Goal: Task Accomplishment & Management: Complete application form

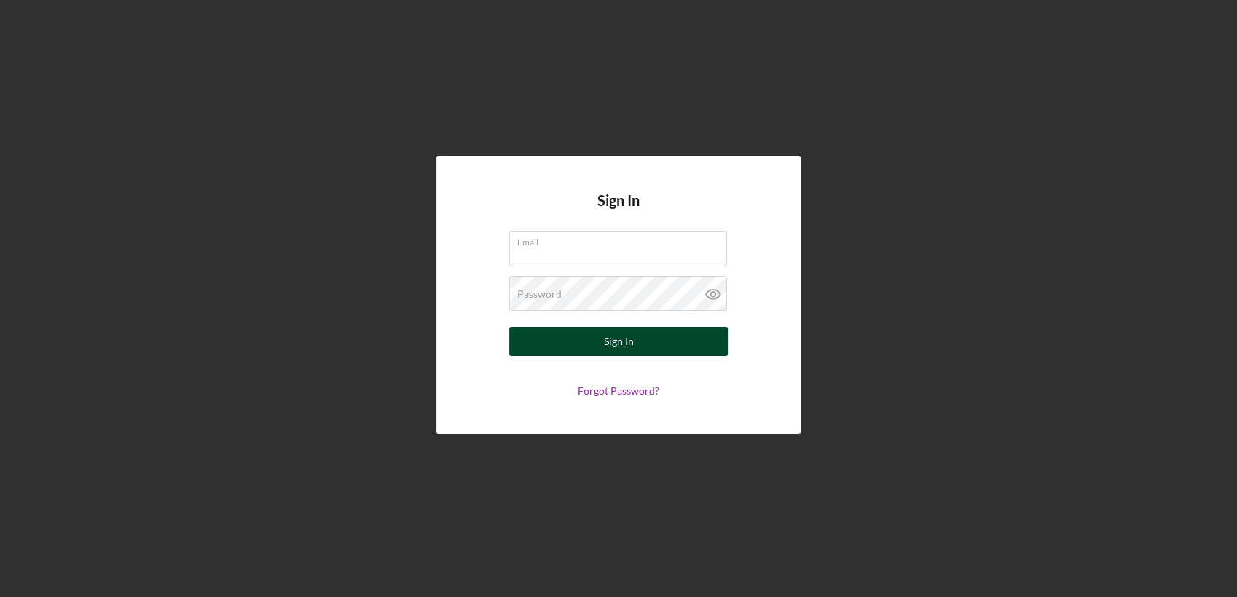
type input "[PERSON_NAME][EMAIL_ADDRESS][PERSON_NAME][DOMAIN_NAME]"
click at [579, 342] on button "Sign In" at bounding box center [618, 341] width 219 height 29
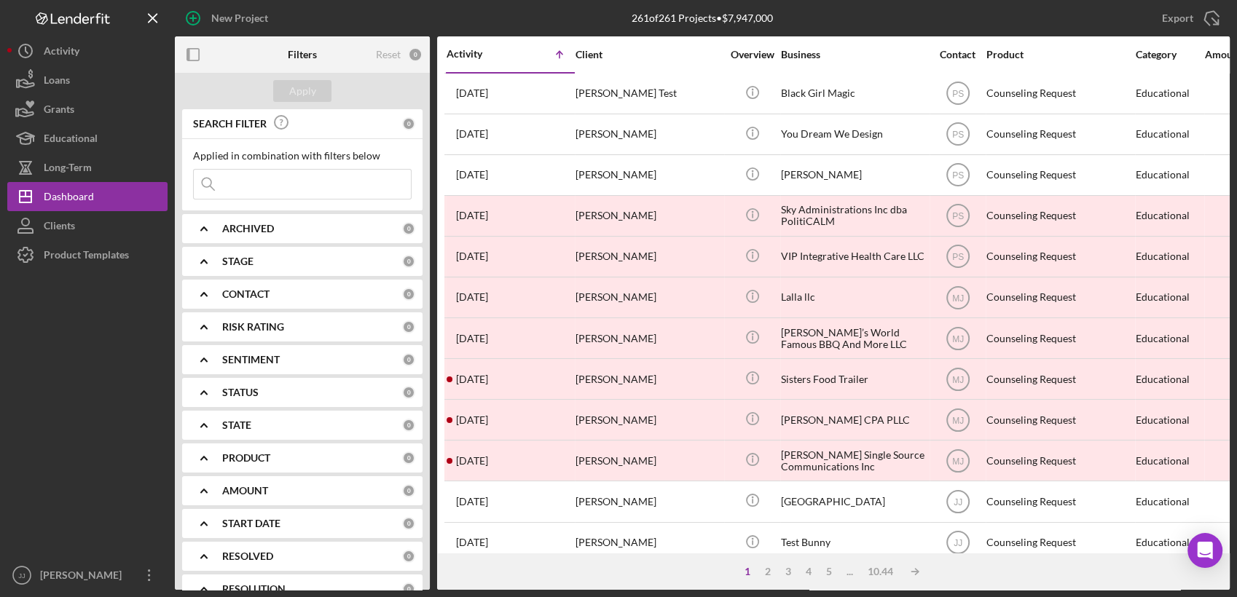
click at [296, 189] on input at bounding box center [302, 184] width 217 height 29
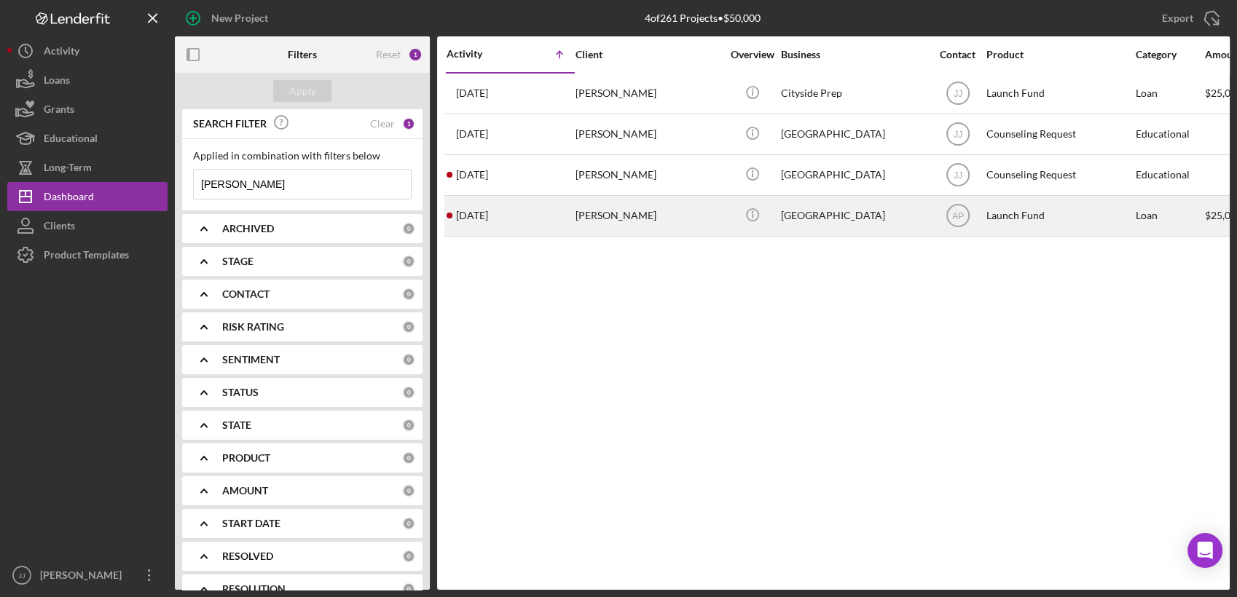
type input "[PERSON_NAME]"
click at [642, 216] on div "[PERSON_NAME]" at bounding box center [649, 216] width 146 height 39
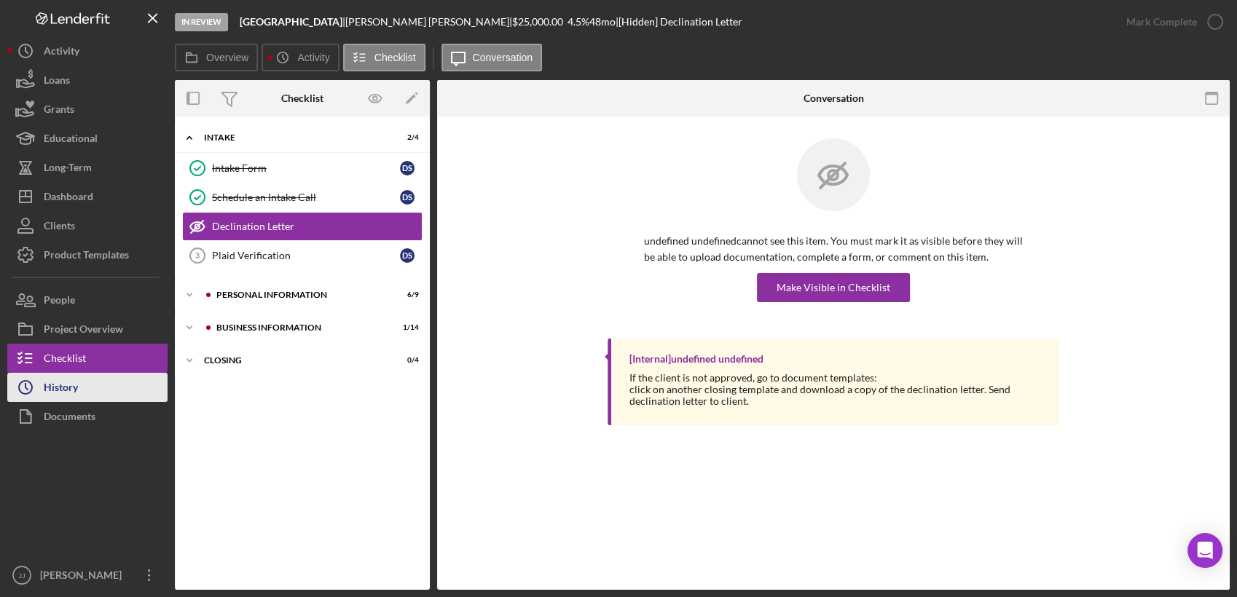
click at [50, 398] on div "History" at bounding box center [61, 389] width 34 height 33
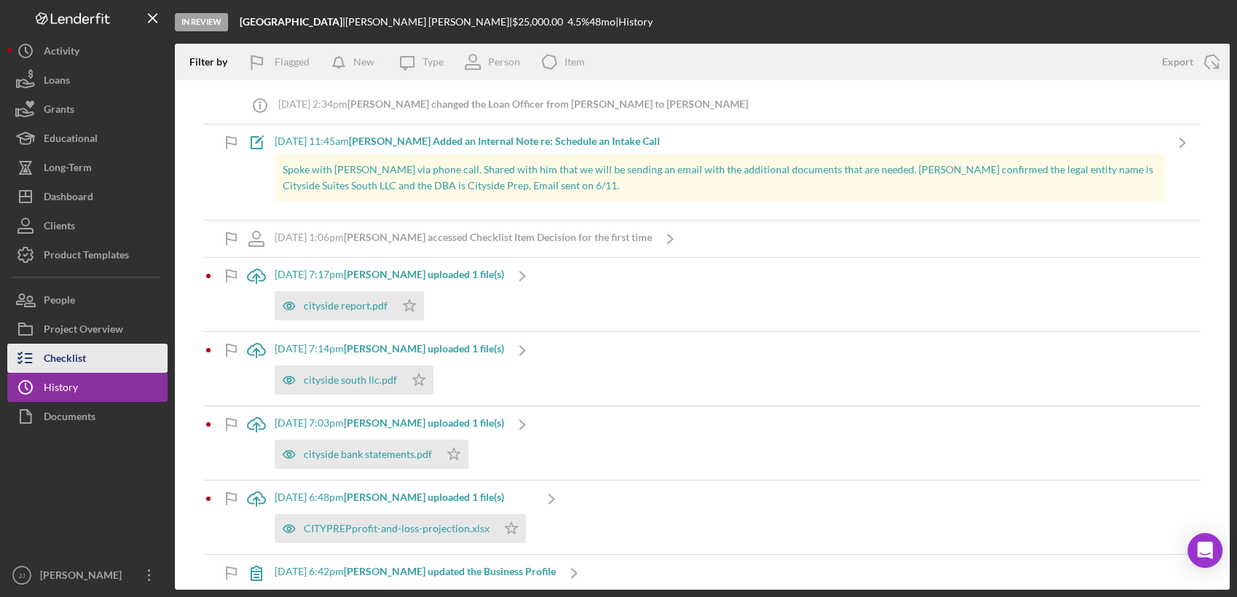
click at [86, 352] on div "Checklist" at bounding box center [65, 360] width 42 height 33
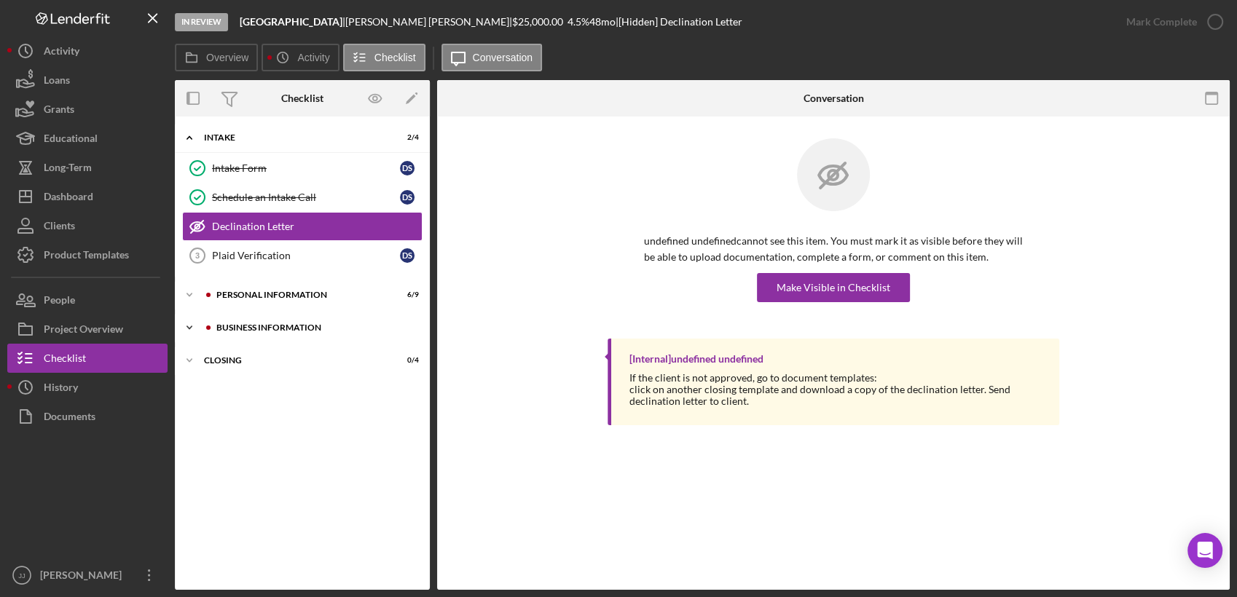
click at [243, 322] on div "Icon/Expander BUSINESS INFORMATION 1 / 14" at bounding box center [302, 327] width 255 height 29
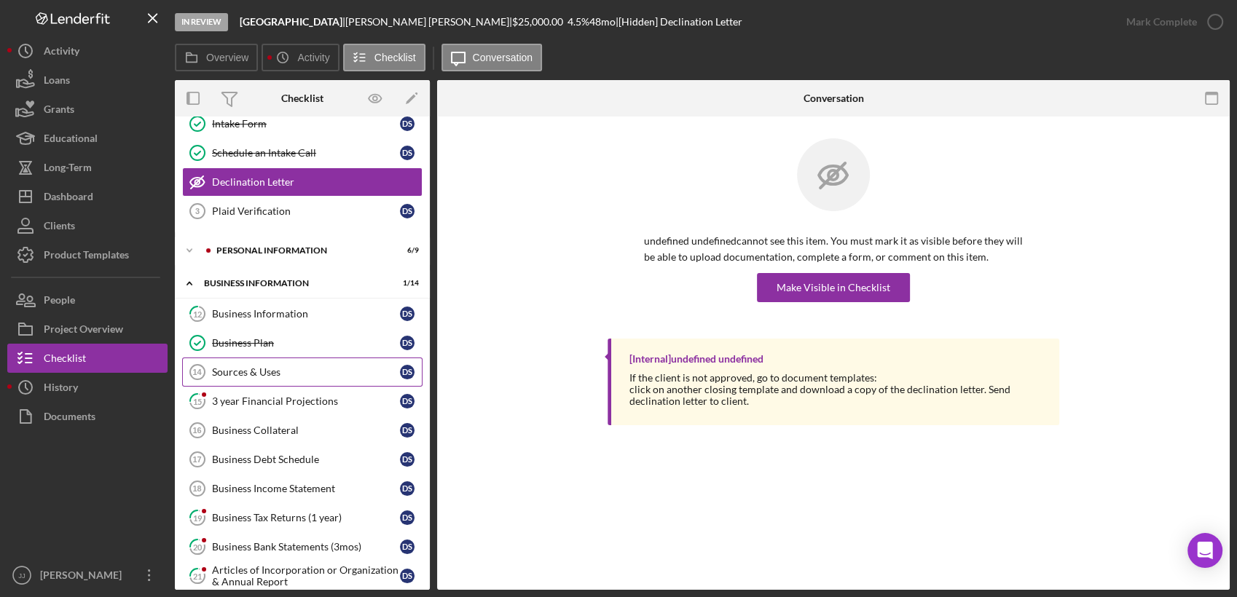
scroll to position [162, 0]
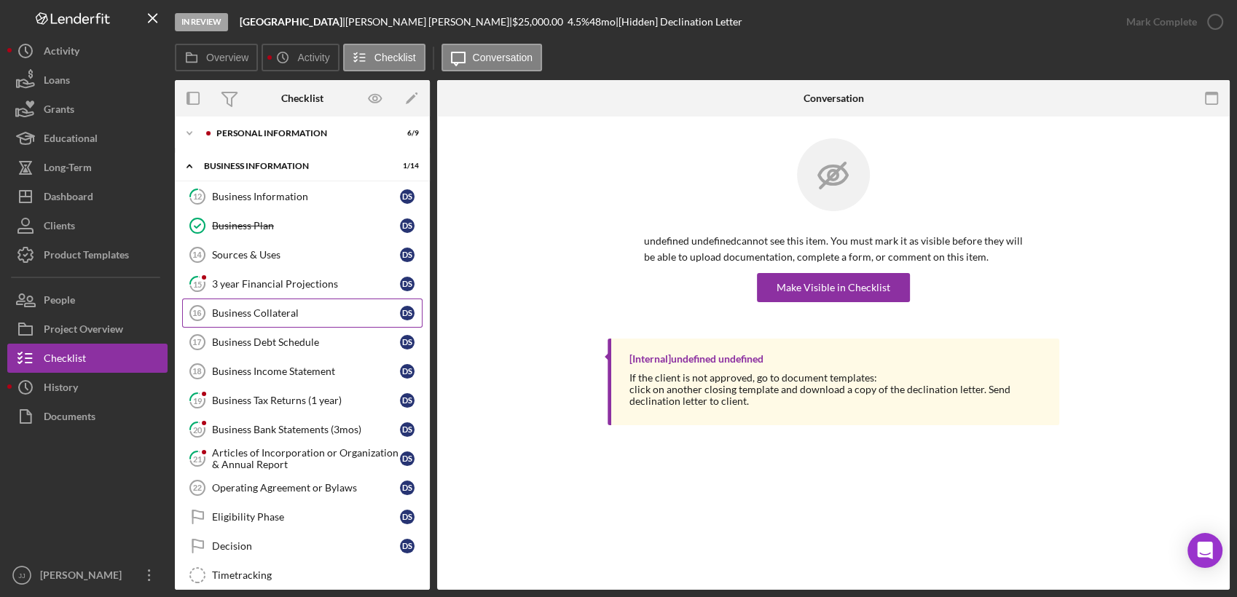
click at [272, 311] on div "Business Collateral" at bounding box center [306, 313] width 188 height 12
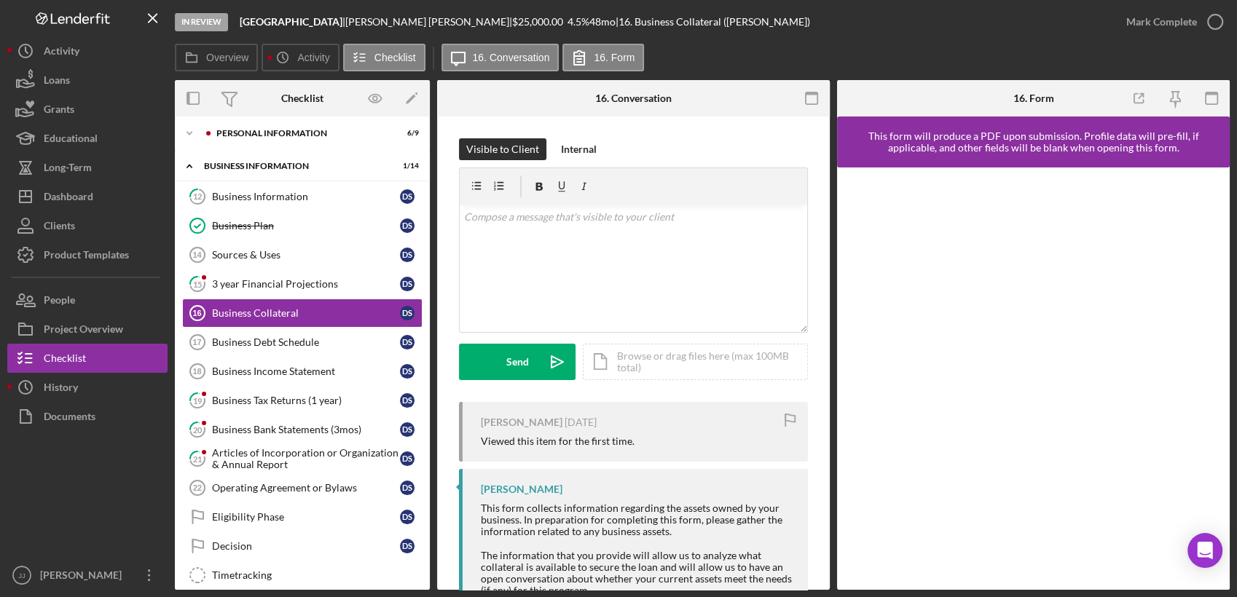
scroll to position [77, 0]
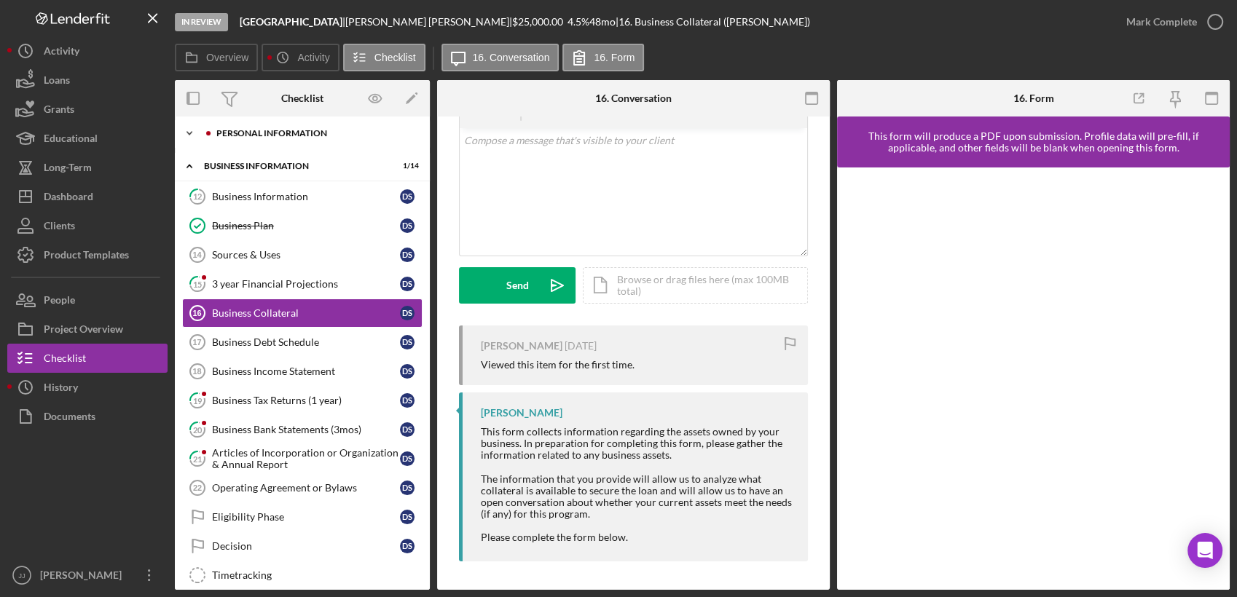
click at [283, 130] on div "PERSONAL INFORMATION" at bounding box center [313, 133] width 195 height 9
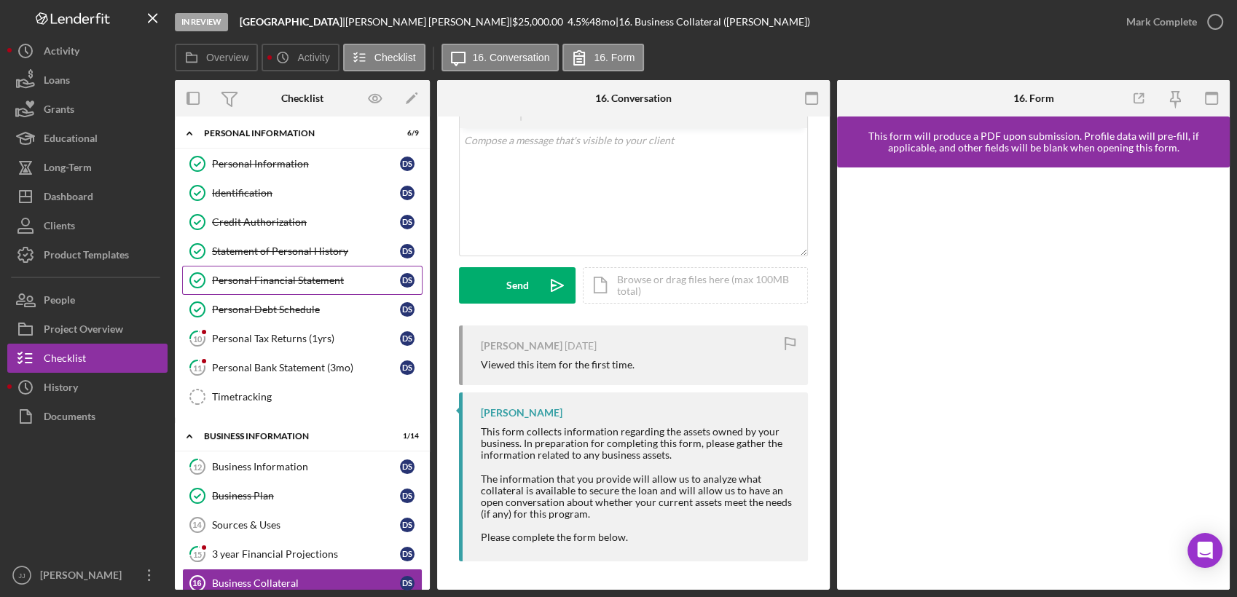
click at [281, 281] on div "Personal Financial Statement" at bounding box center [306, 281] width 188 height 12
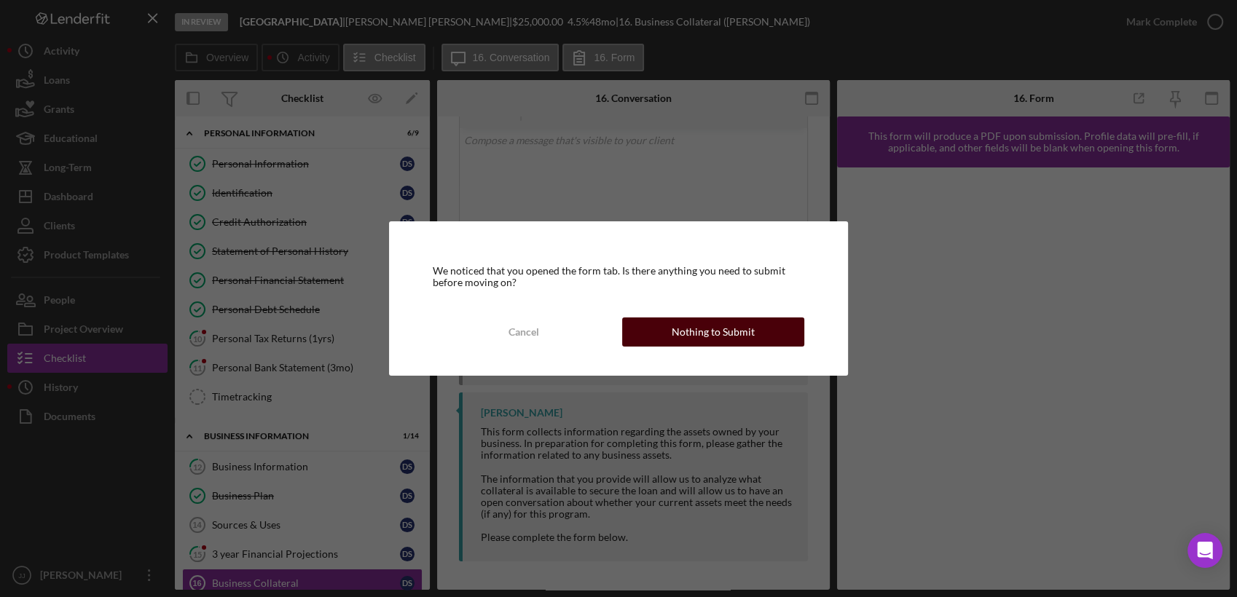
click at [702, 340] on div "Nothing to Submit" at bounding box center [713, 332] width 83 height 29
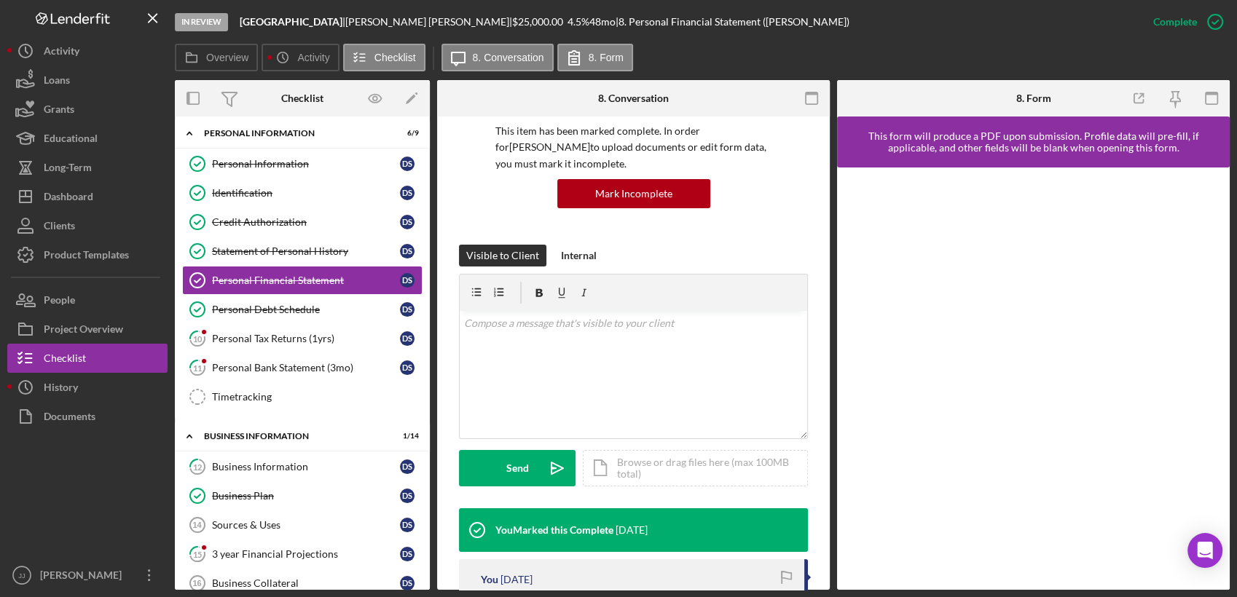
scroll to position [323, 0]
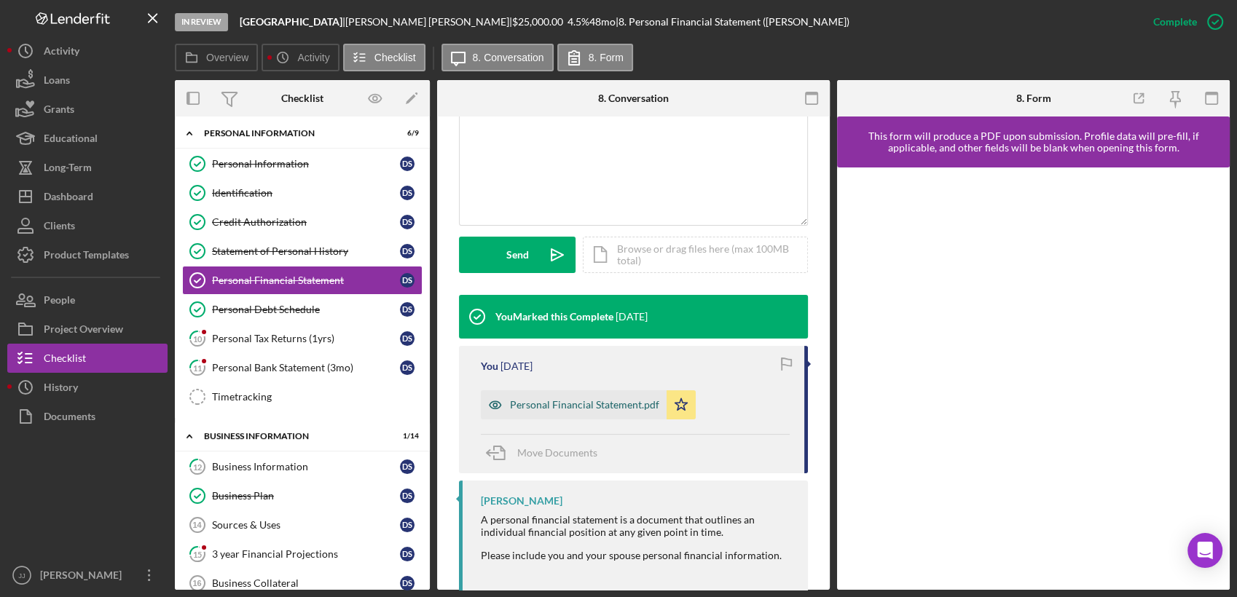
click at [605, 412] on div "Personal Financial Statement.pdf" at bounding box center [574, 405] width 186 height 29
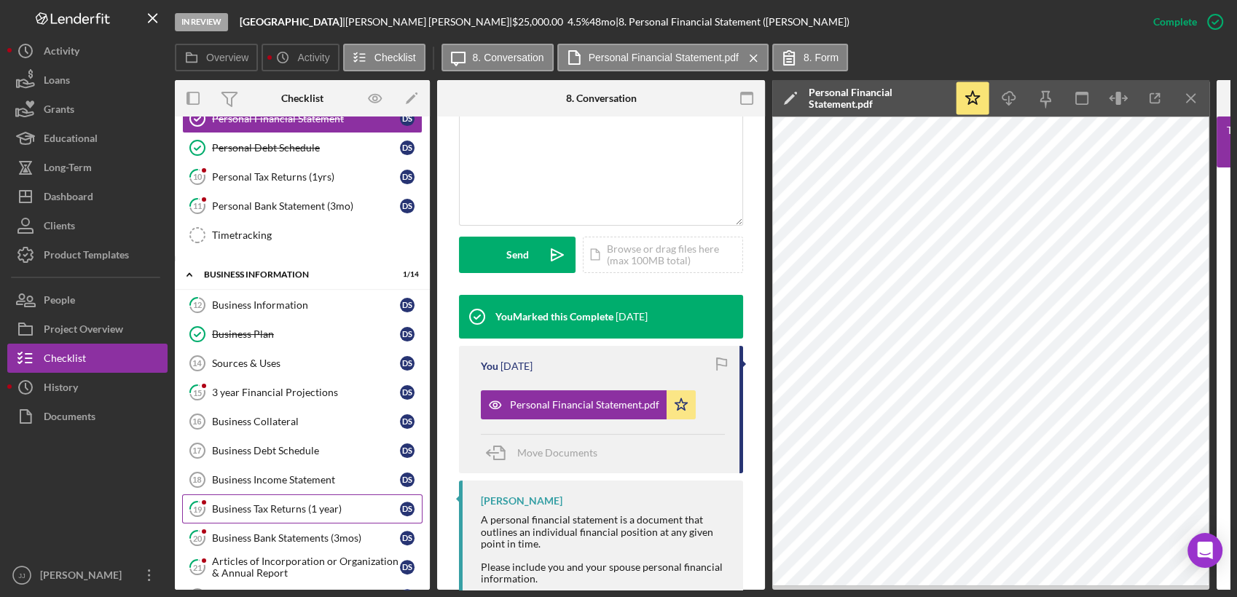
click at [291, 509] on div "Business Tax Returns (1 year)" at bounding box center [306, 509] width 188 height 12
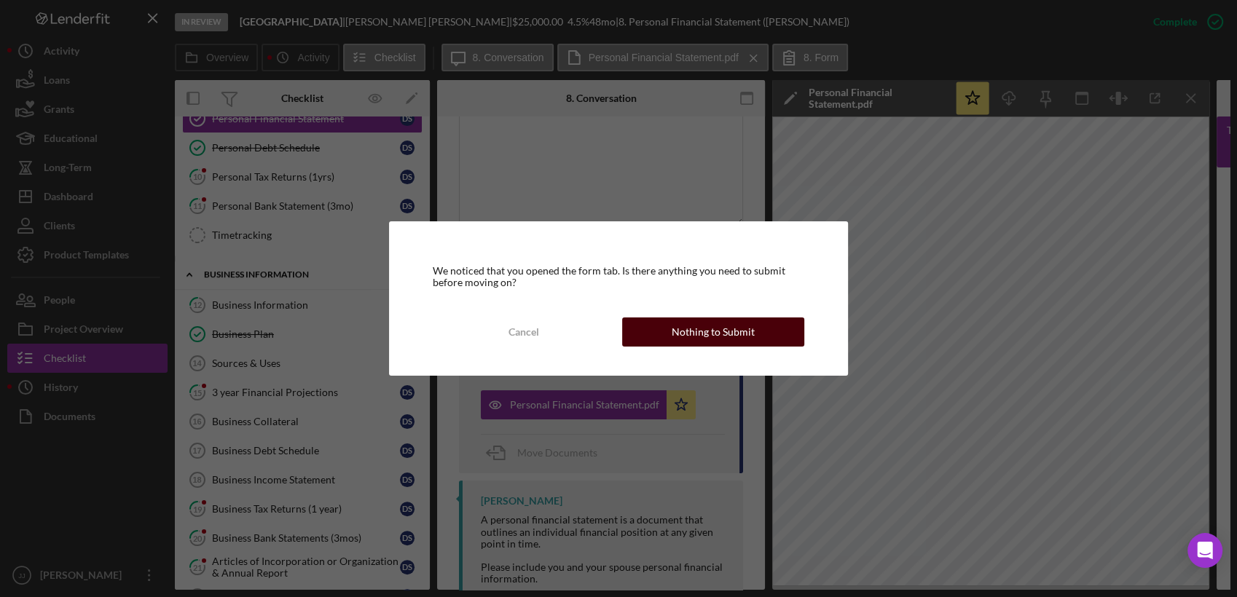
click at [713, 339] on div "Nothing to Submit" at bounding box center [713, 332] width 83 height 29
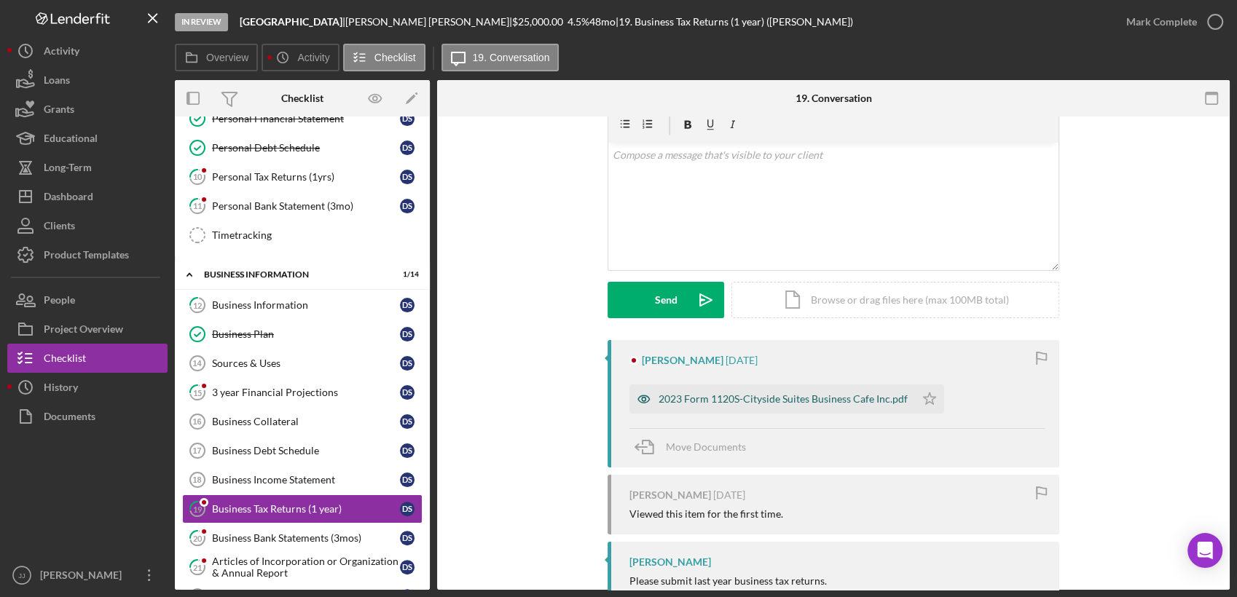
scroll to position [141, 0]
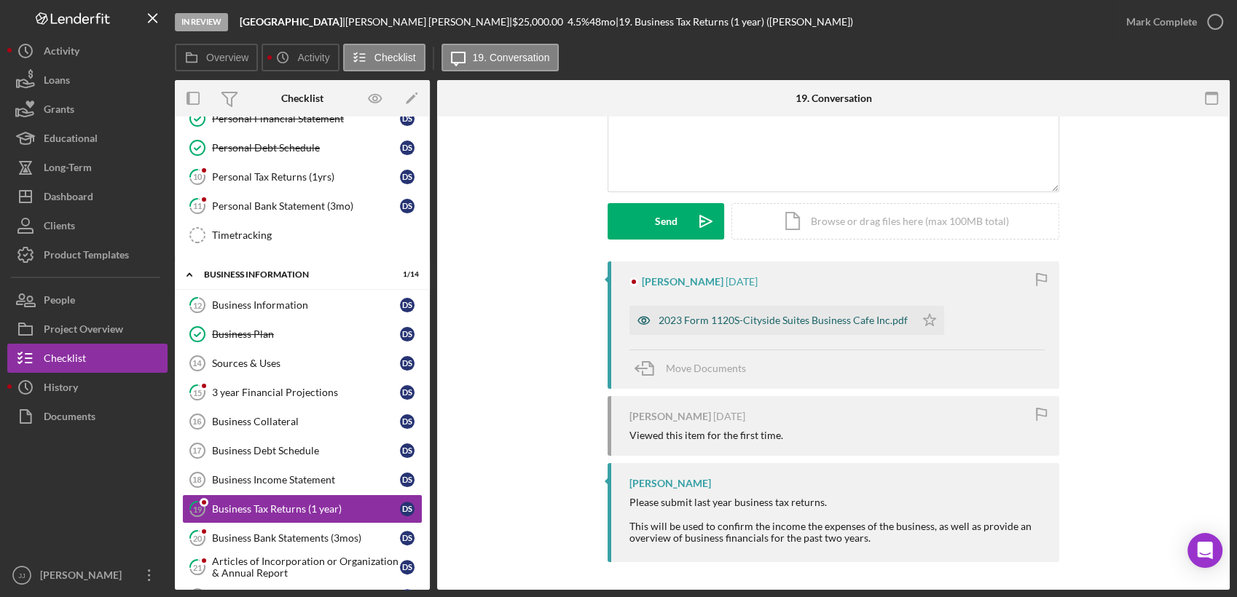
click at [710, 323] on div "2023 Form 1120S-Cityside Suites Business Cafe Inc.pdf" at bounding box center [783, 321] width 249 height 12
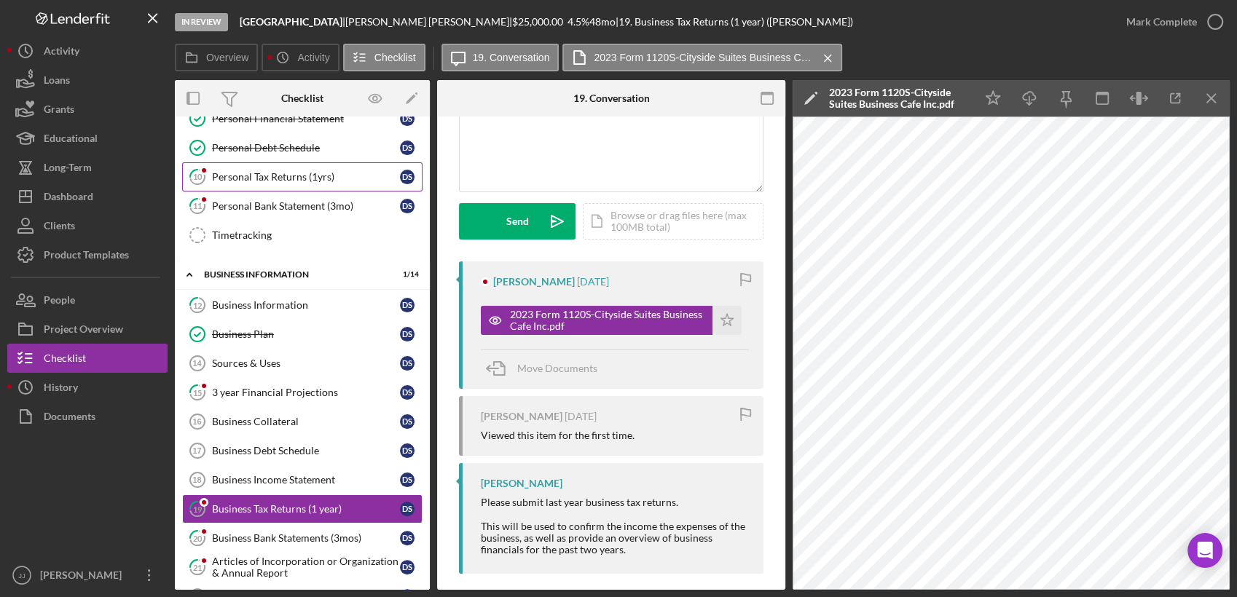
click at [281, 182] on link "10 Personal Tax Returns (1yrs) D S" at bounding box center [302, 176] width 240 height 29
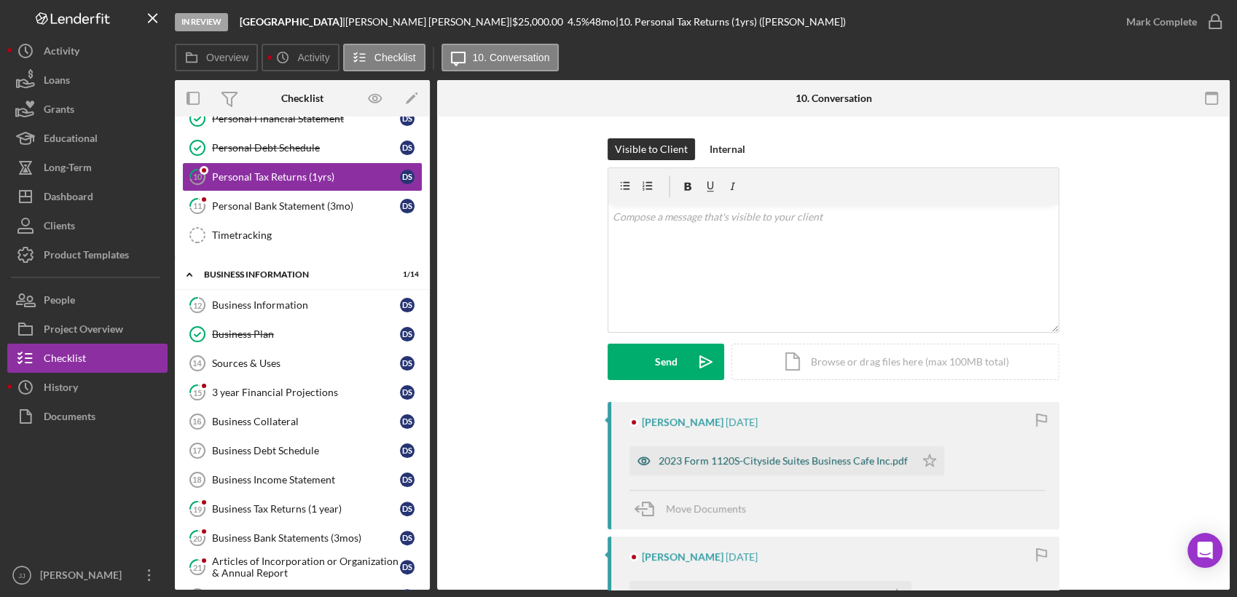
click at [793, 460] on div "2023 Form 1120S-Cityside Suites Business Cafe Inc.pdf" at bounding box center [783, 461] width 249 height 12
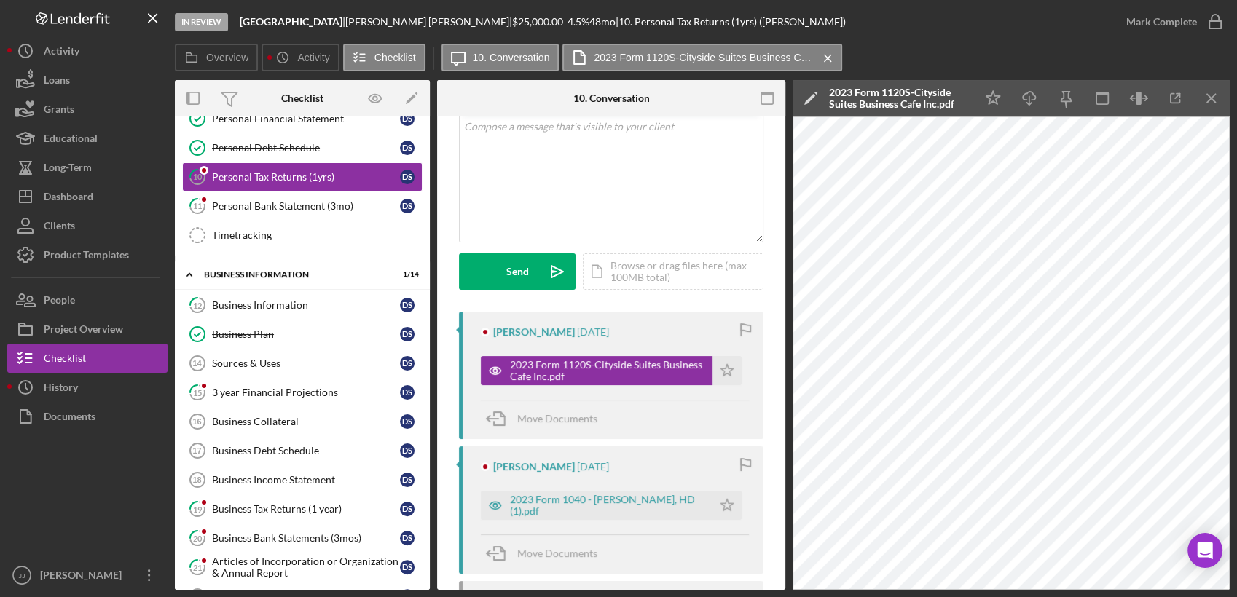
scroll to position [275, 0]
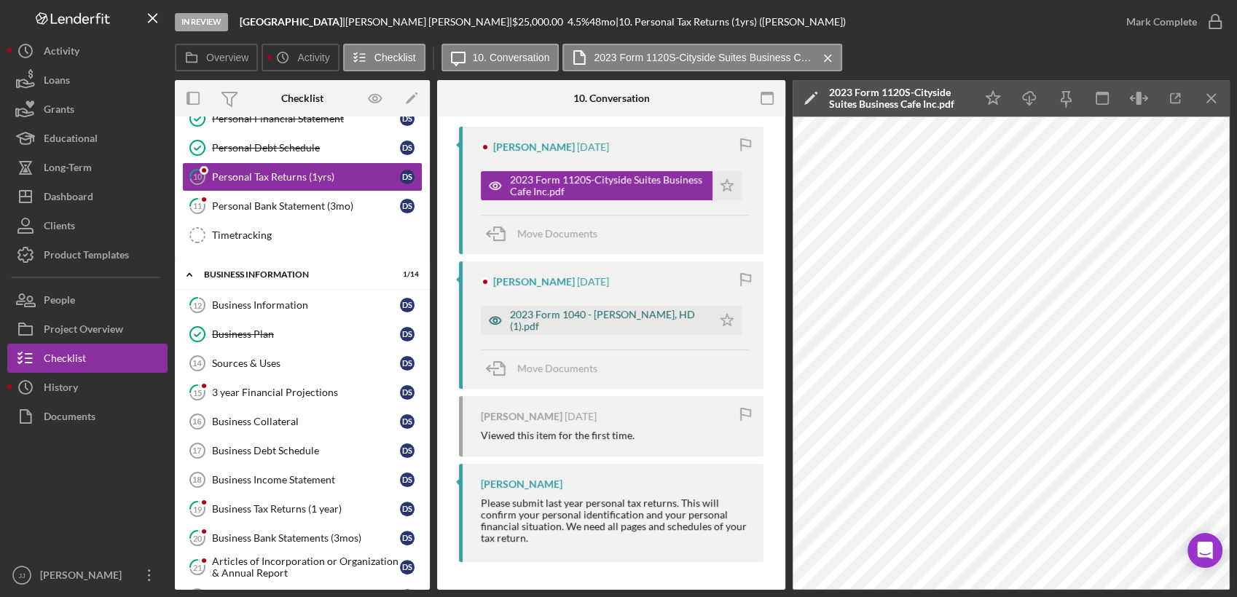
click at [554, 318] on div "2023 Form 1040 - [PERSON_NAME], HD (1).pdf" at bounding box center [607, 320] width 195 height 23
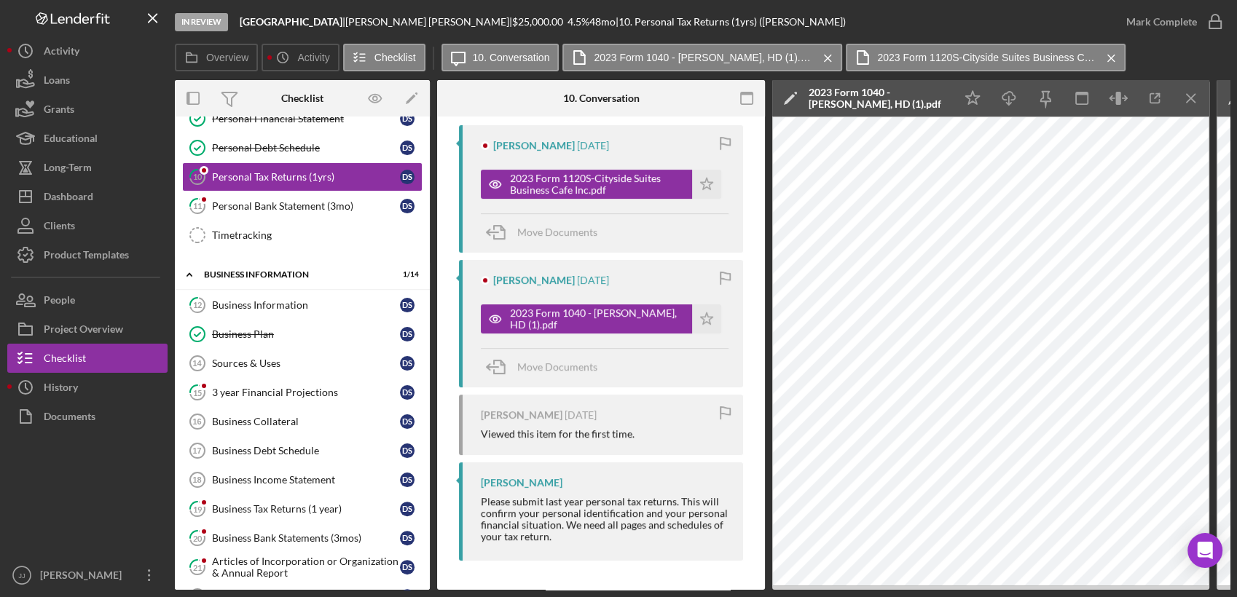
scroll to position [280, 0]
click at [30, 388] on icon "Icon/History" at bounding box center [25, 387] width 36 height 36
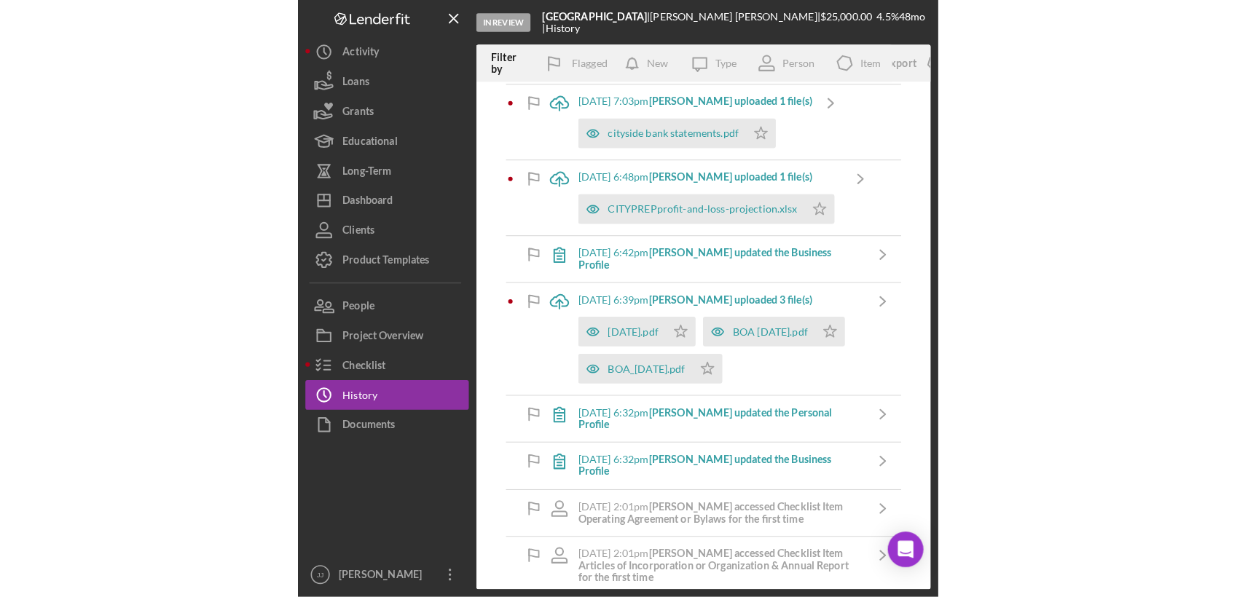
scroll to position [323, 0]
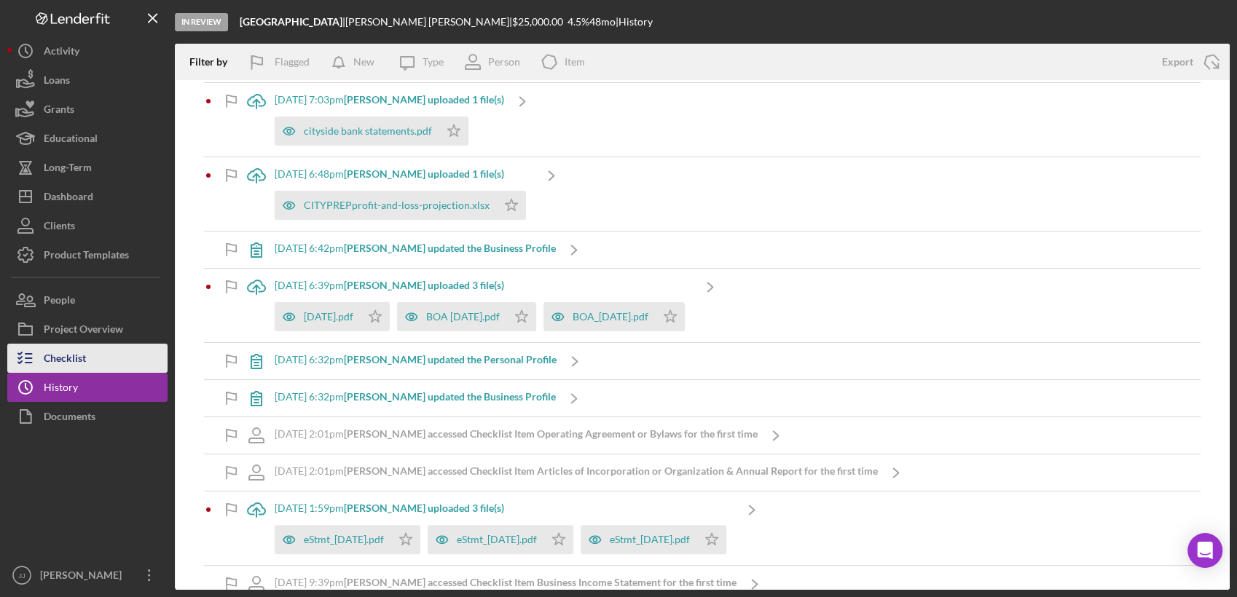
click at [74, 359] on div "Checklist" at bounding box center [65, 360] width 42 height 33
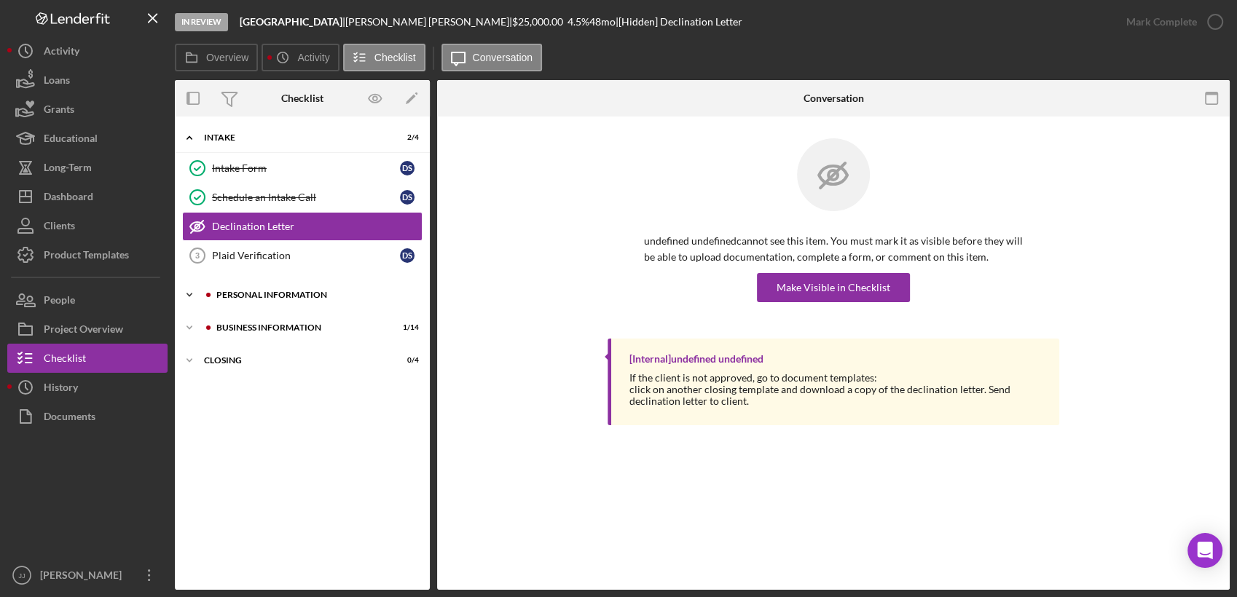
click at [299, 299] on div "Icon/Expander PERSONAL INFORMATION 6 / 9" at bounding box center [302, 295] width 255 height 29
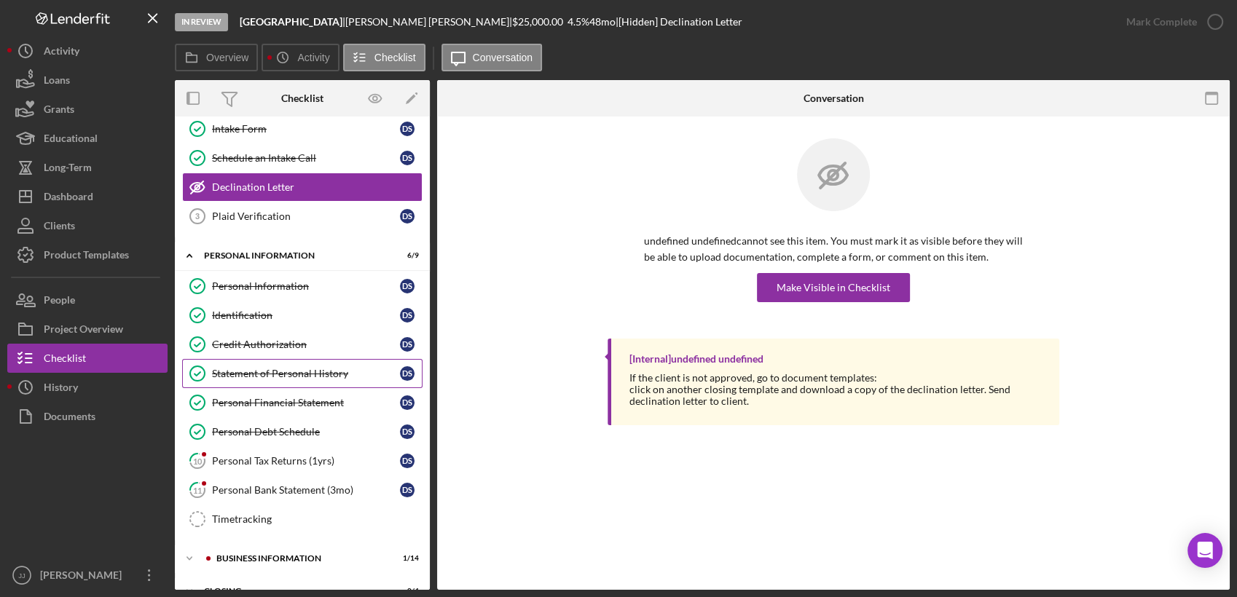
scroll to position [60, 0]
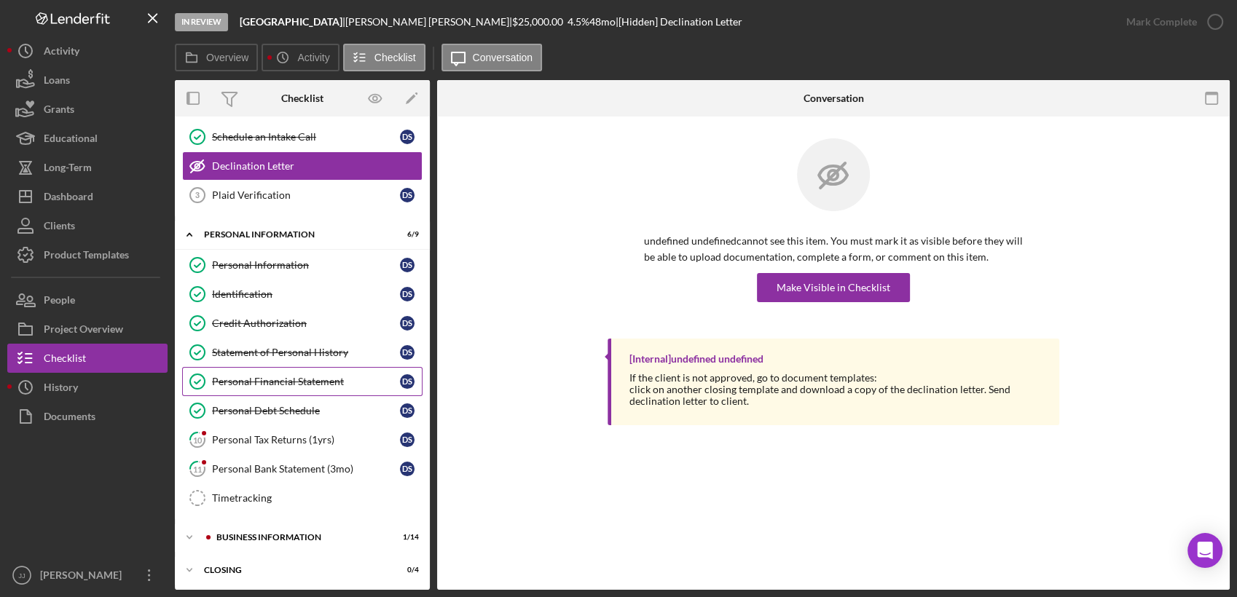
click at [291, 367] on link "Personal Financial Statement Personal Financial Statement D S" at bounding box center [302, 381] width 240 height 29
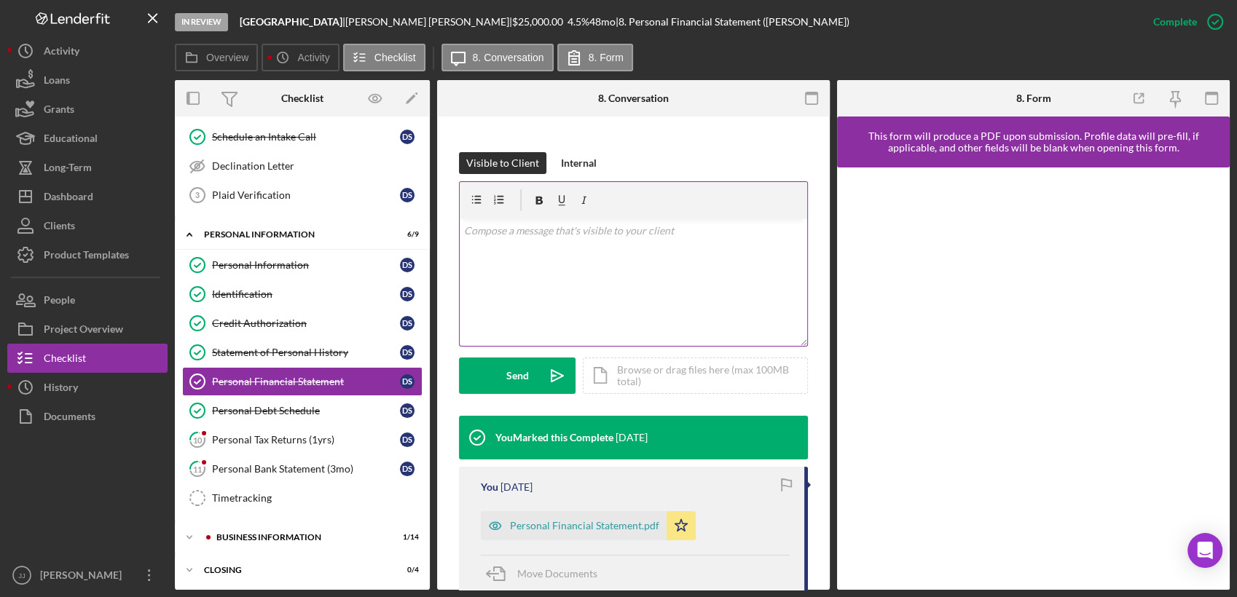
scroll to position [243, 0]
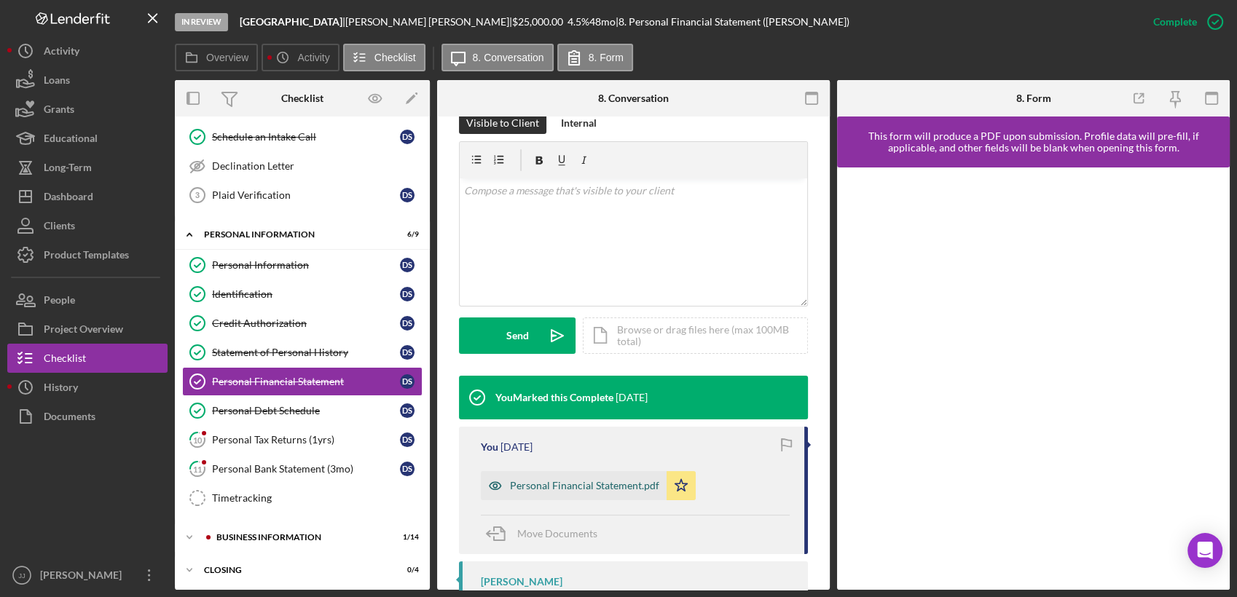
click at [605, 482] on div "Personal Financial Statement.pdf" at bounding box center [584, 486] width 149 height 12
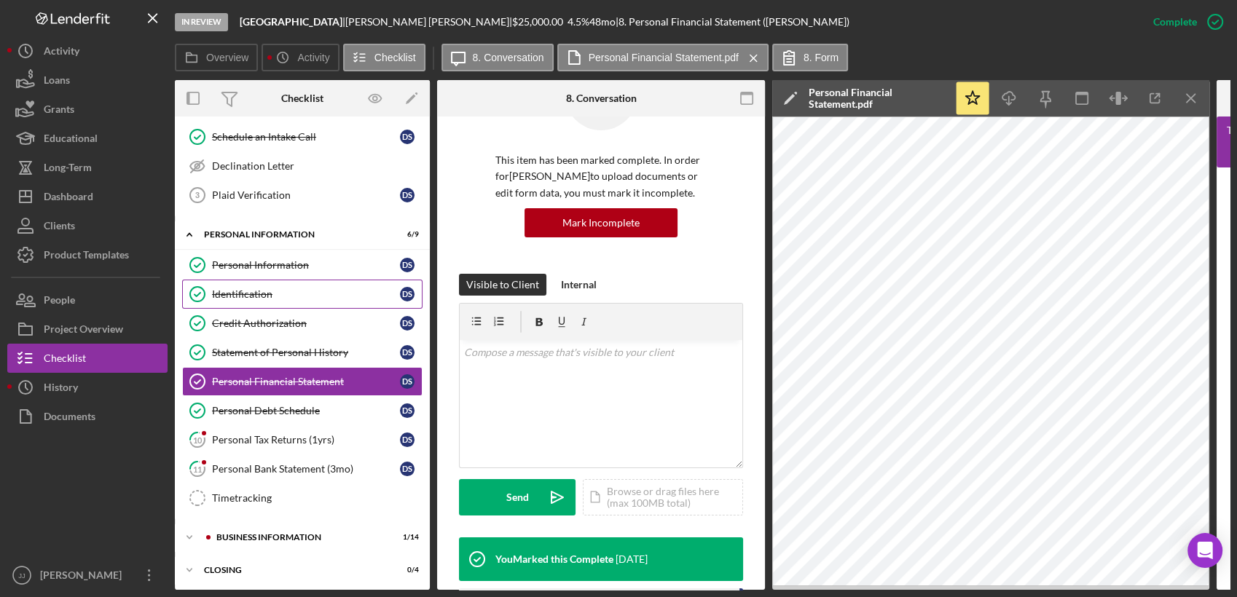
scroll to position [64, 0]
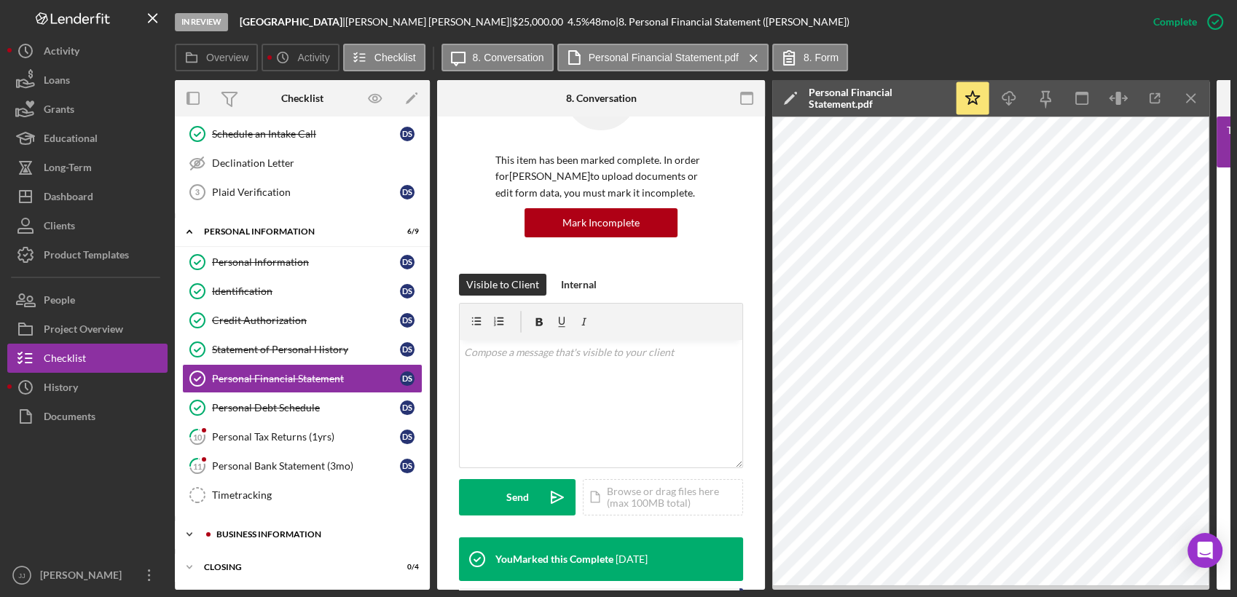
click at [295, 530] on div "BUSINESS INFORMATION" at bounding box center [313, 534] width 195 height 9
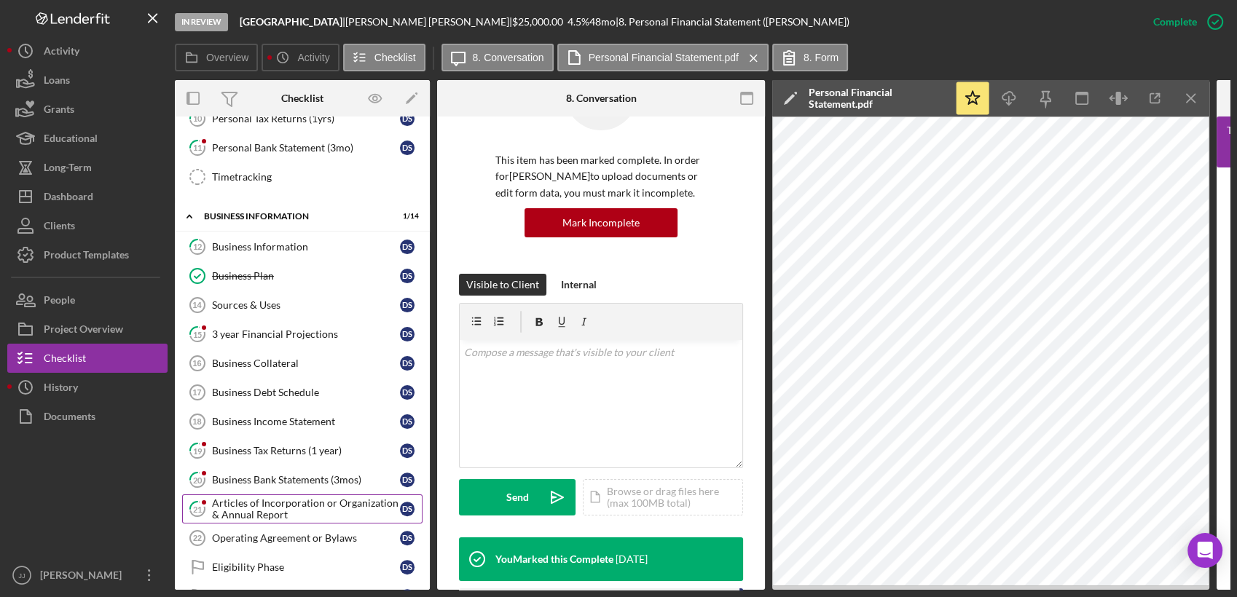
scroll to position [388, 0]
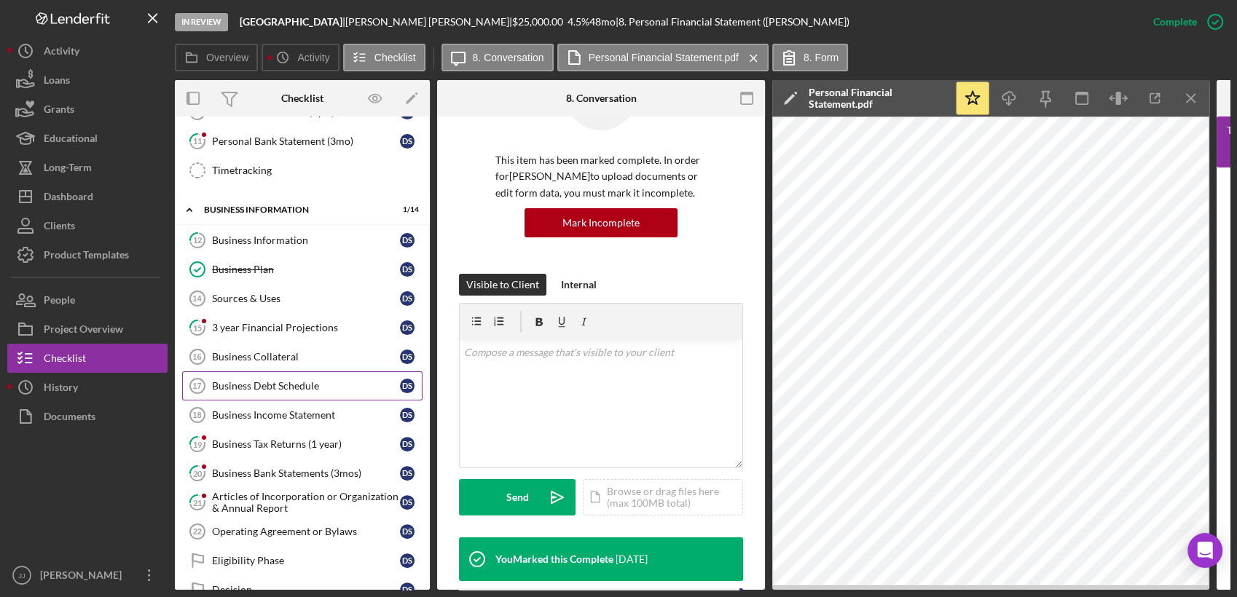
click at [275, 388] on div "Business Debt Schedule" at bounding box center [306, 386] width 188 height 12
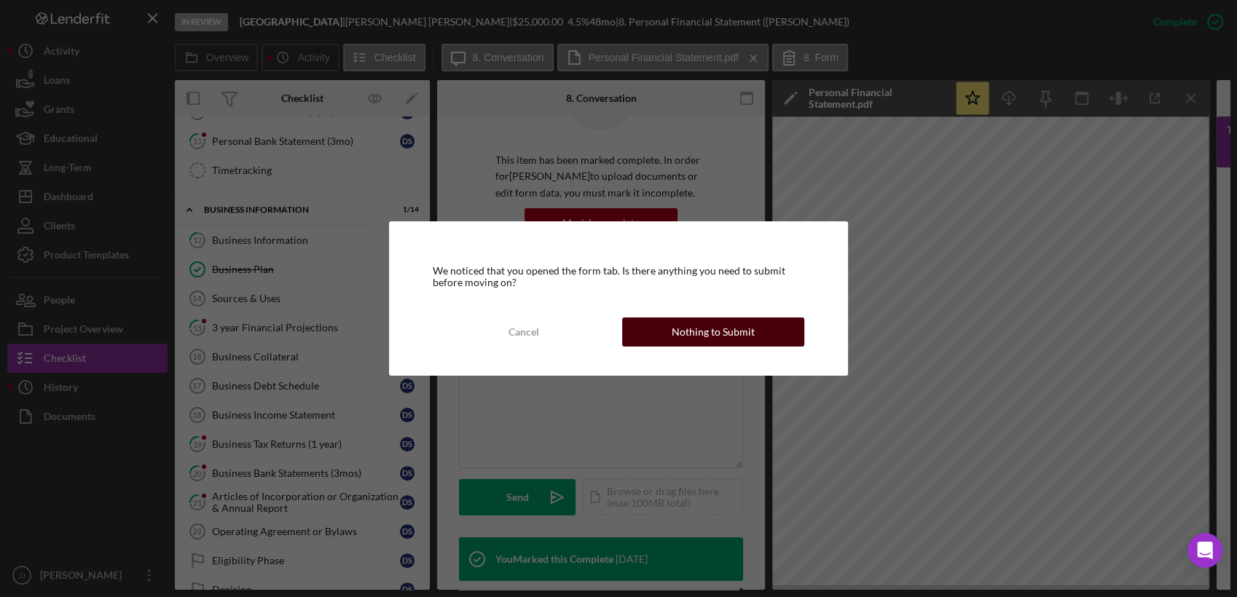
click at [696, 340] on div "Nothing to Submit" at bounding box center [713, 332] width 83 height 29
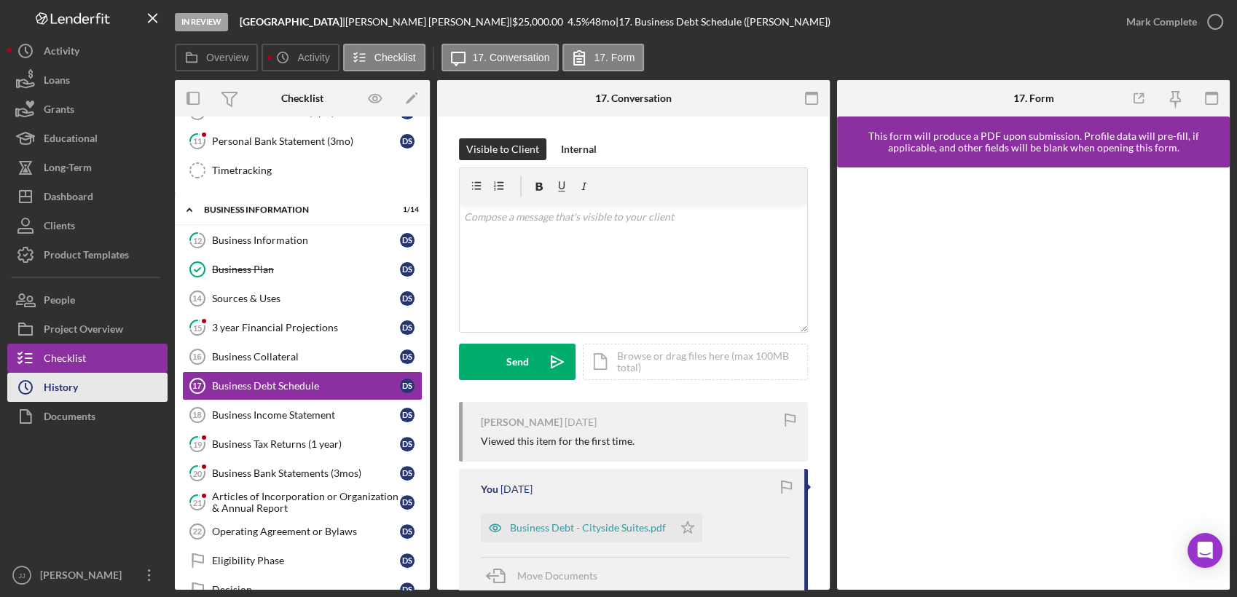
click at [36, 385] on icon "Icon/History" at bounding box center [25, 387] width 36 height 36
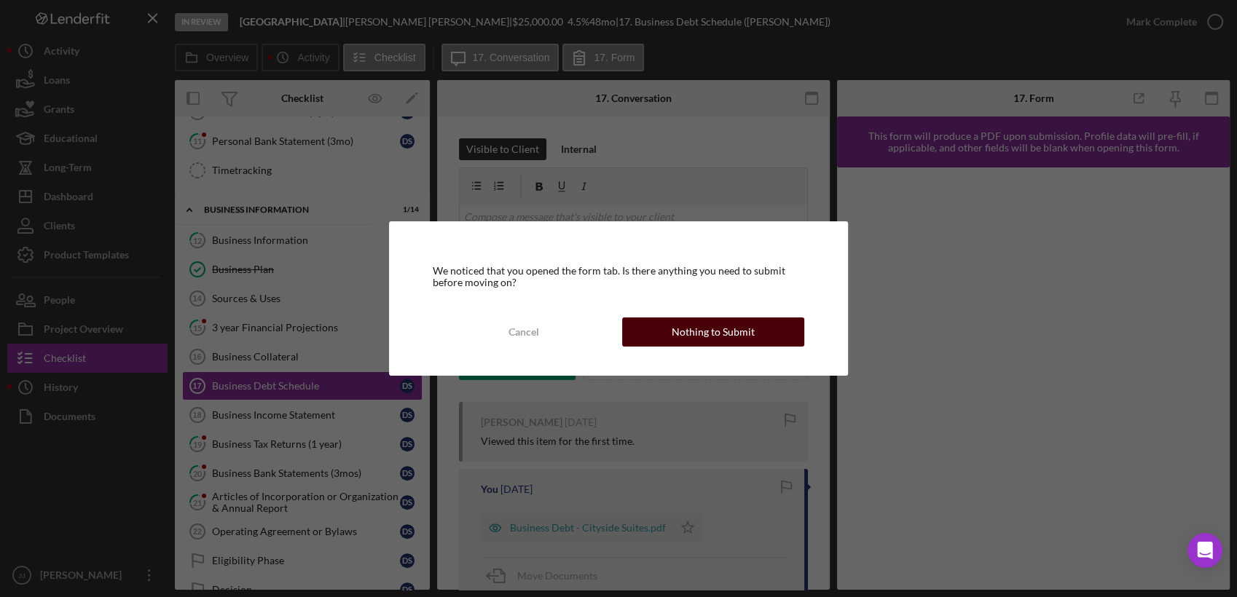
click at [713, 323] on div "Nothing to Submit" at bounding box center [713, 332] width 83 height 29
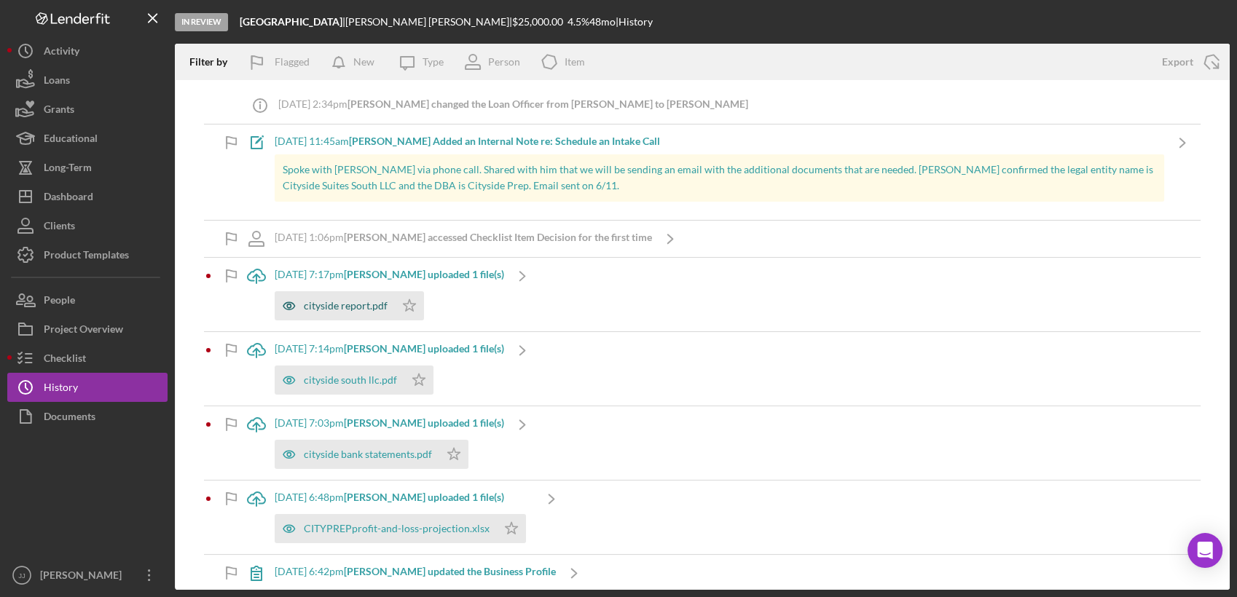
click at [339, 307] on div "cityside report.pdf" at bounding box center [346, 306] width 84 height 12
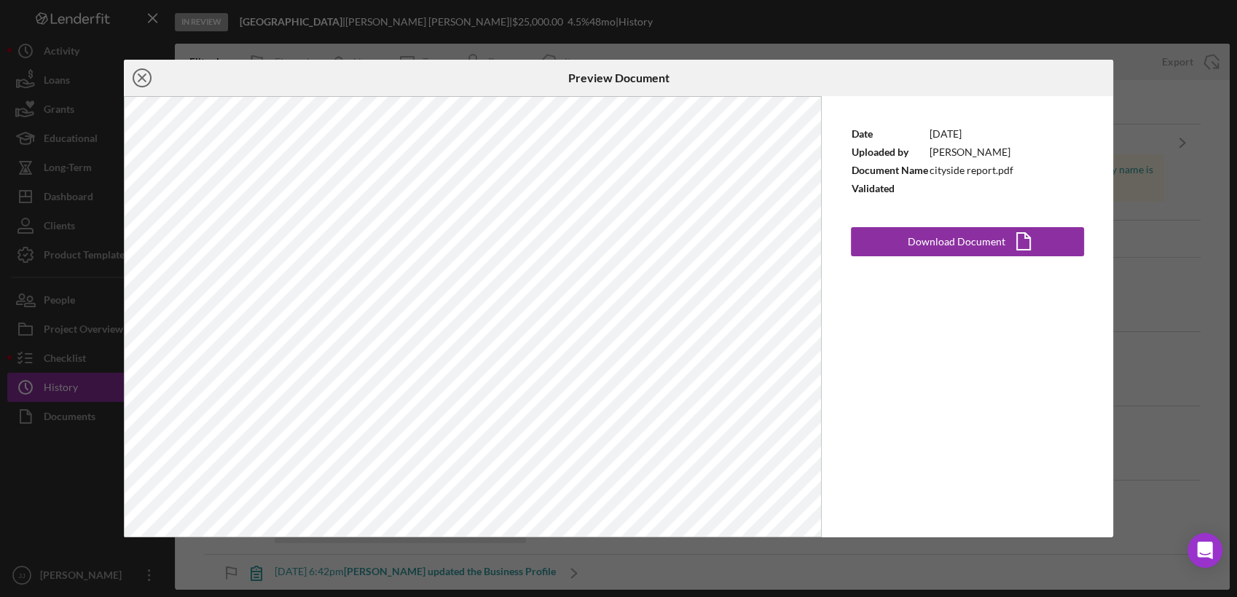
click at [132, 77] on icon "Icon/Close" at bounding box center [142, 78] width 36 height 36
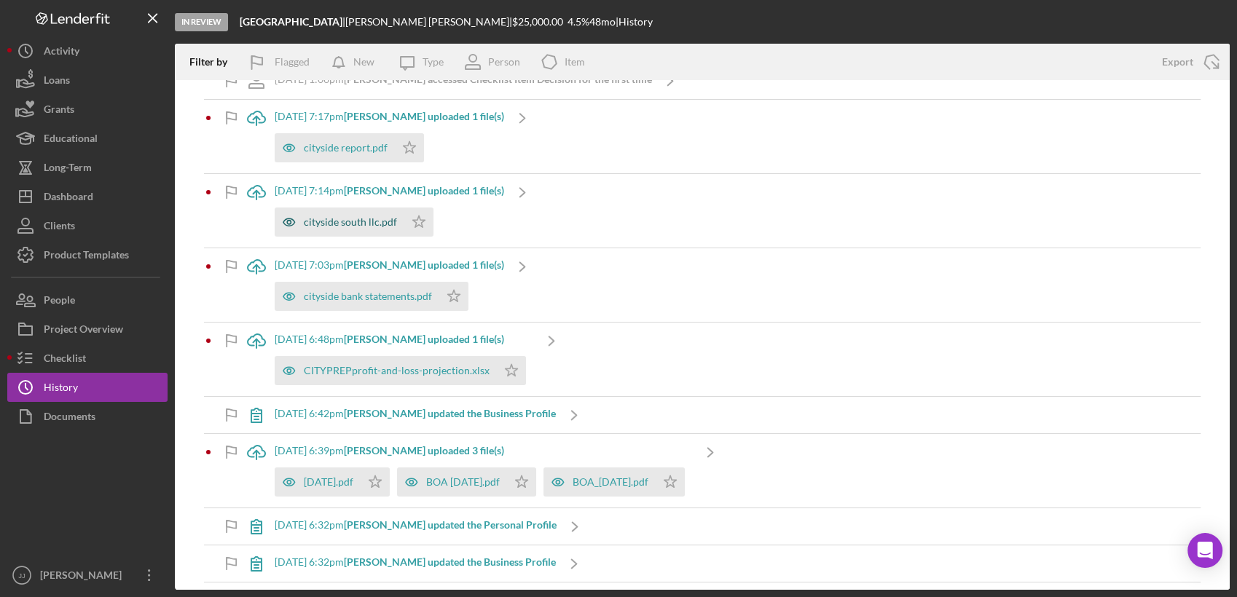
scroll to position [162, 0]
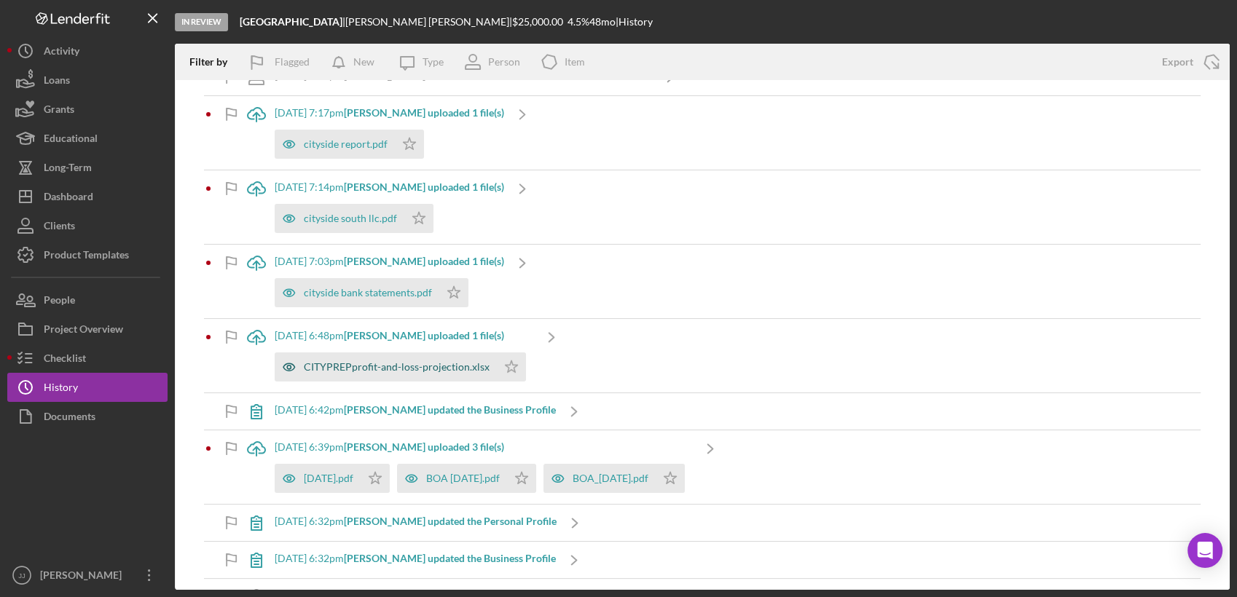
click at [344, 372] on div "CITYPREPprofit-and-loss-projection.xlsx" at bounding box center [386, 367] width 222 height 29
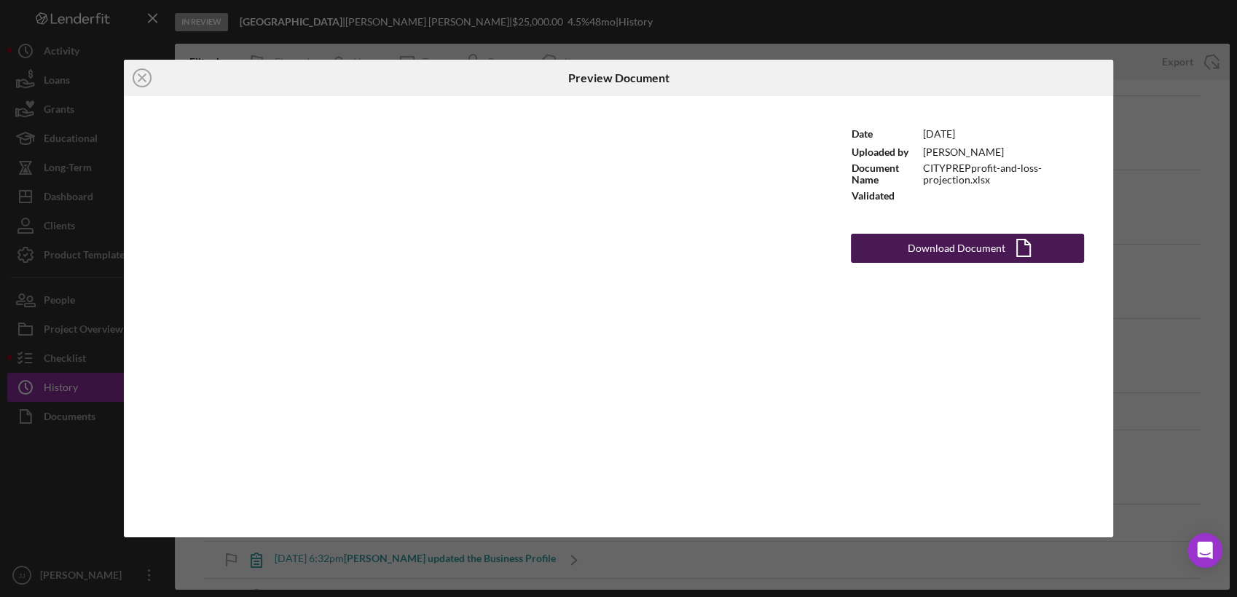
click at [974, 248] on div "Download Document" at bounding box center [957, 248] width 98 height 29
